Goal: Task Accomplishment & Management: Complete application form

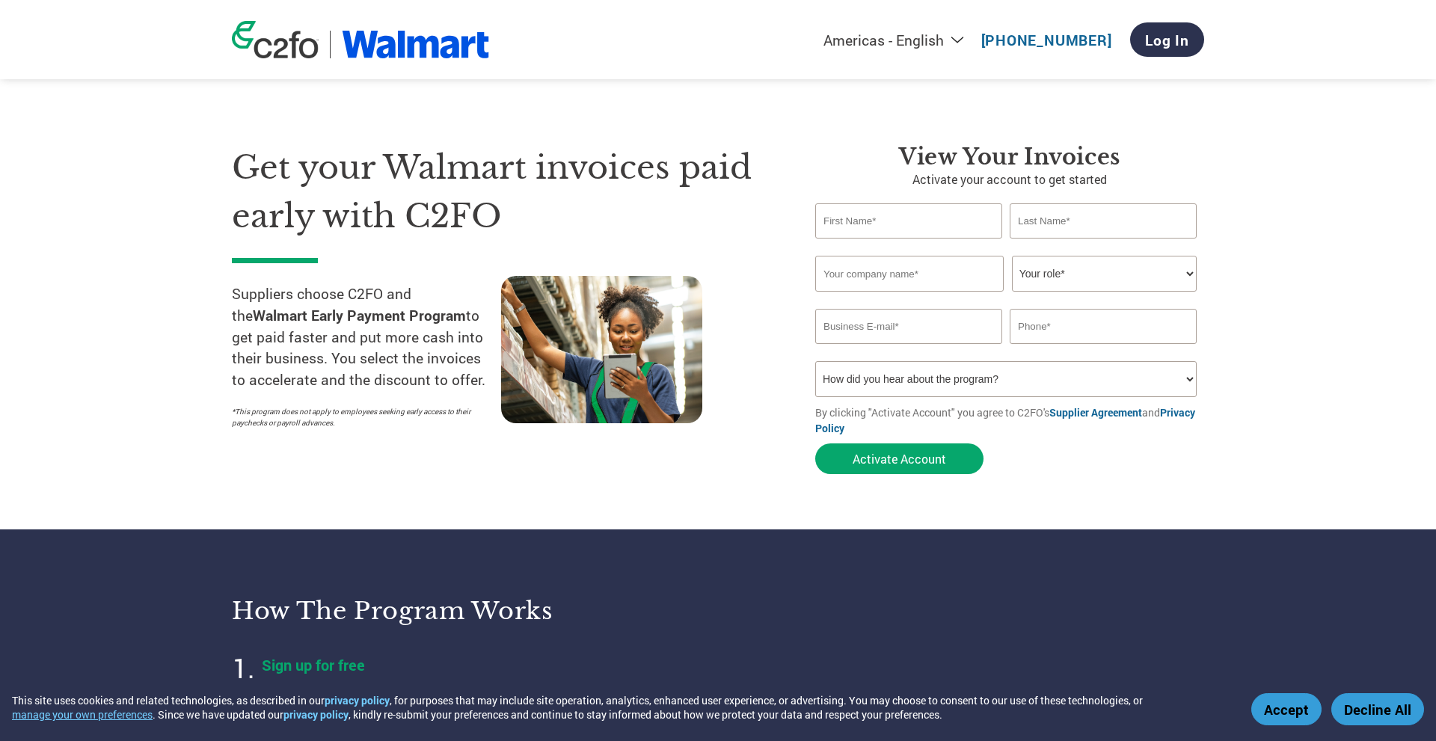
click at [900, 227] on input "text" at bounding box center [908, 220] width 187 height 35
type input "N"
type input "[PERSON_NAME]"
click at [944, 207] on input "text" at bounding box center [1102, 220] width 187 height 35
type input "[PERSON_NAME]"
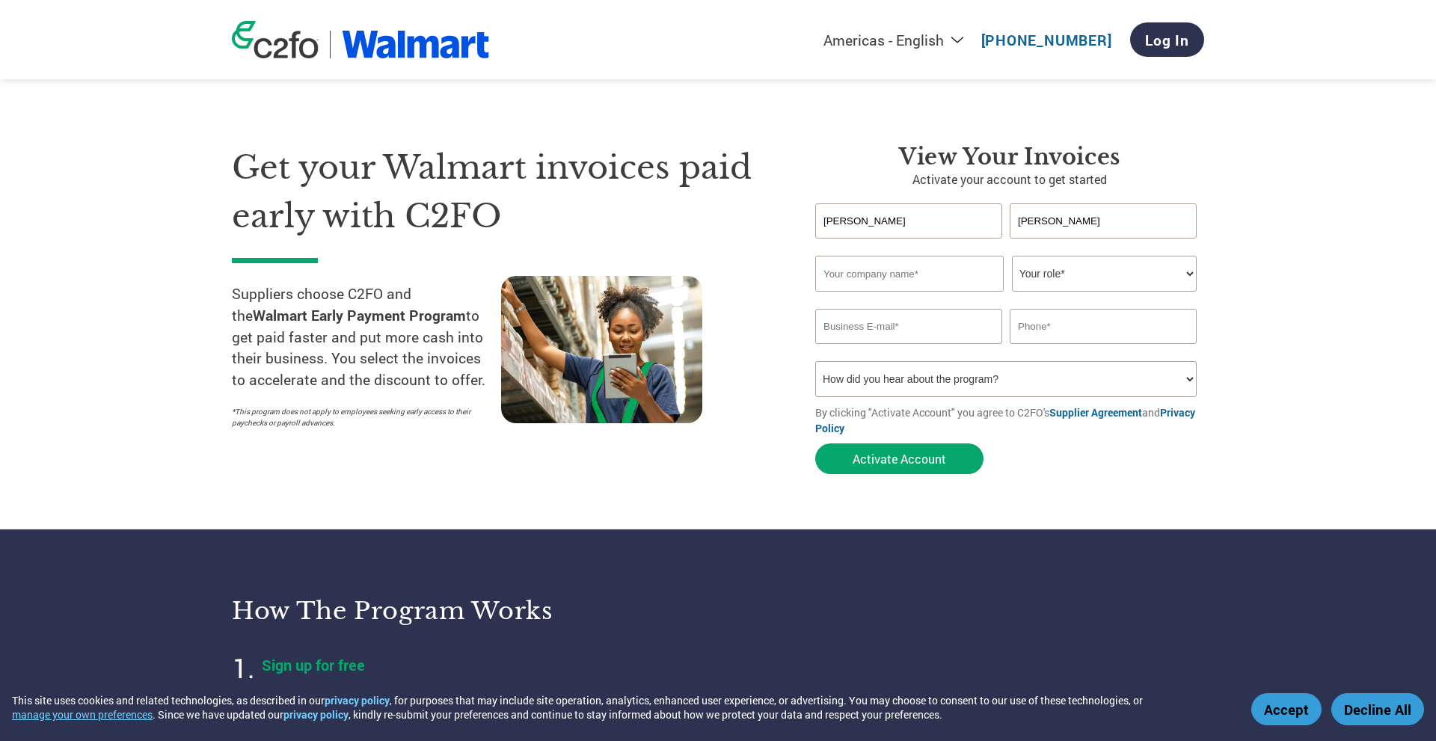
click at [926, 270] on input "text" at bounding box center [909, 274] width 188 height 36
type input "Himalaya Trading Inc."
click at [944, 280] on select "Your role* CFO Controller Credit Manager Finance Director Treasurer CEO Preside…" at bounding box center [1104, 274] width 185 height 36
select select "OTHER"
click at [944, 256] on select "Your role* CFO Controller Credit Manager Finance Director Treasurer CEO Preside…" at bounding box center [1104, 274] width 185 height 36
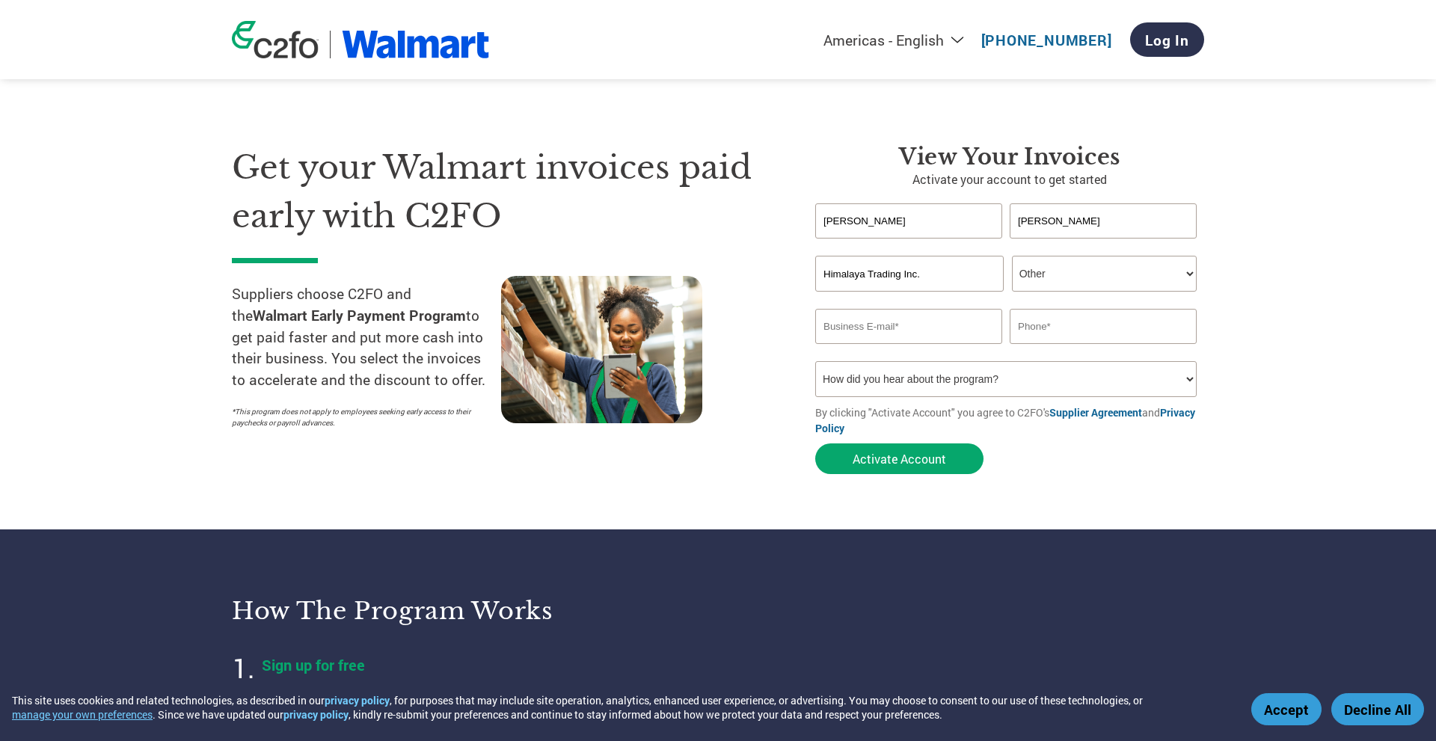
click at [908, 336] on input "email" at bounding box center [908, 326] width 187 height 35
type input "[PERSON_NAME][EMAIL_ADDRESS][DOMAIN_NAME]"
click at [944, 340] on input "text" at bounding box center [1102, 326] width 187 height 35
type input "4154653659"
click at [944, 384] on select "How did you hear about the program? Received a letter Email Social Media Online…" at bounding box center [1005, 379] width 381 height 36
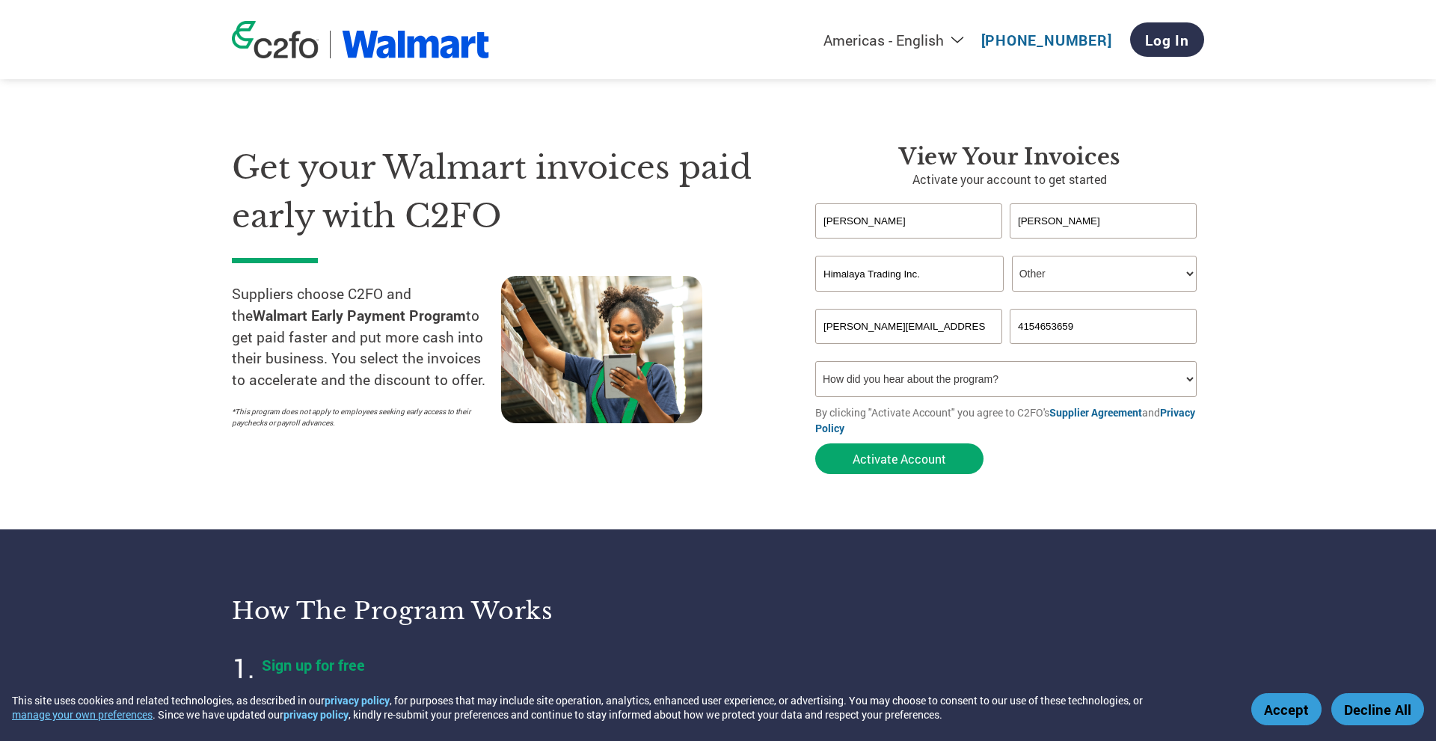
drag, startPoint x: 1158, startPoint y: 384, endPoint x: 1196, endPoint y: 375, distance: 39.4
click at [944, 384] on select "How did you hear about the program? Received a letter Email Social Media Online…" at bounding box center [1005, 379] width 381 height 36
click at [944, 384] on section "Get your Walmart invoices paid early with C2FO Suppliers choose C2FO and the Wa…" at bounding box center [718, 295] width 1436 height 470
drag, startPoint x: 944, startPoint y: 326, endPoint x: 778, endPoint y: 328, distance: 166.0
click at [778, 328] on div "Get your Walmart invoices paid early with C2FO Suppliers choose C2FO and the Wa…" at bounding box center [718, 283] width 972 height 398
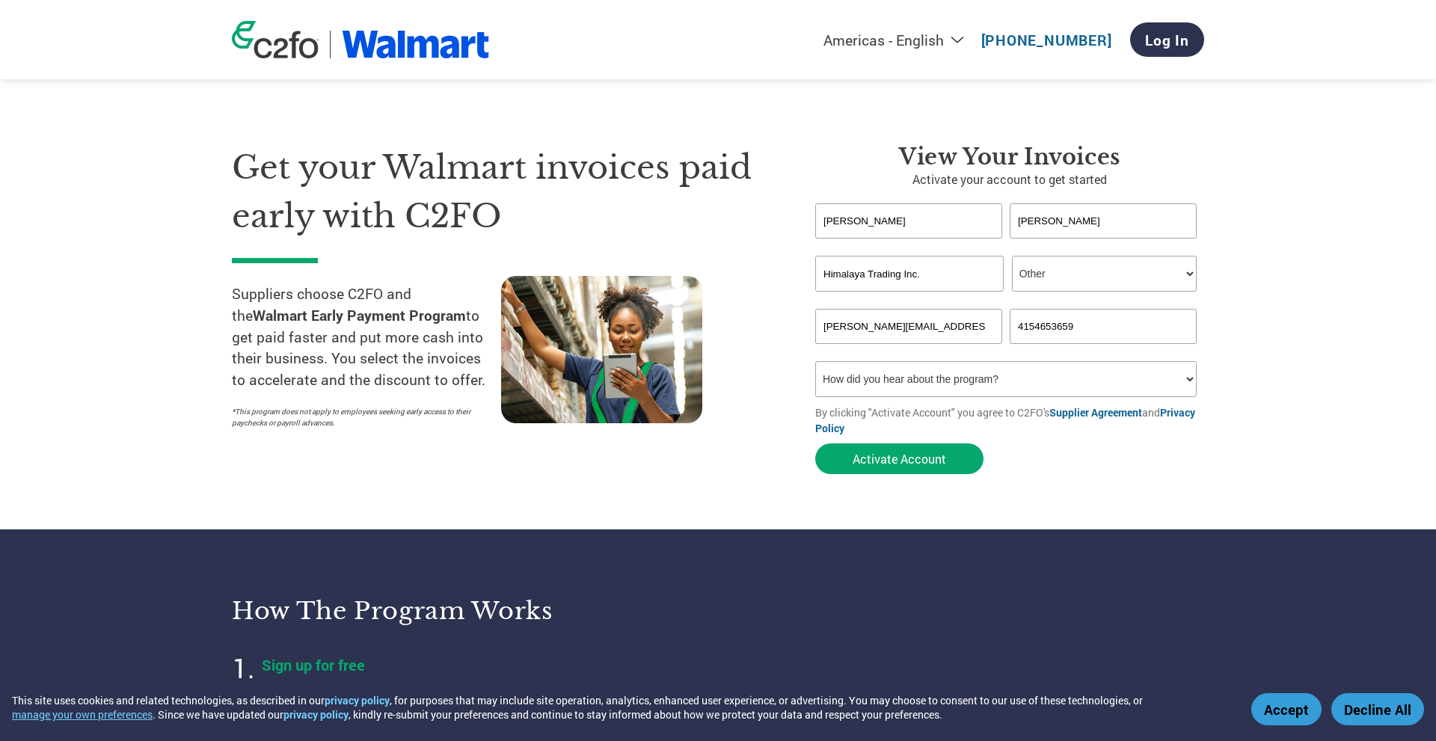
click at [944, 388] on select "How did you hear about the program? Received a letter Email Social Media Online…" at bounding box center [1005, 379] width 381 height 36
click at [918, 525] on section "How the program works Sign up for free Create your account Select invoices and …" at bounding box center [718, 742] width 1436 height 426
click at [900, 464] on button "Activate Account" at bounding box center [899, 458] width 168 height 31
